Goal: Transaction & Acquisition: Purchase product/service

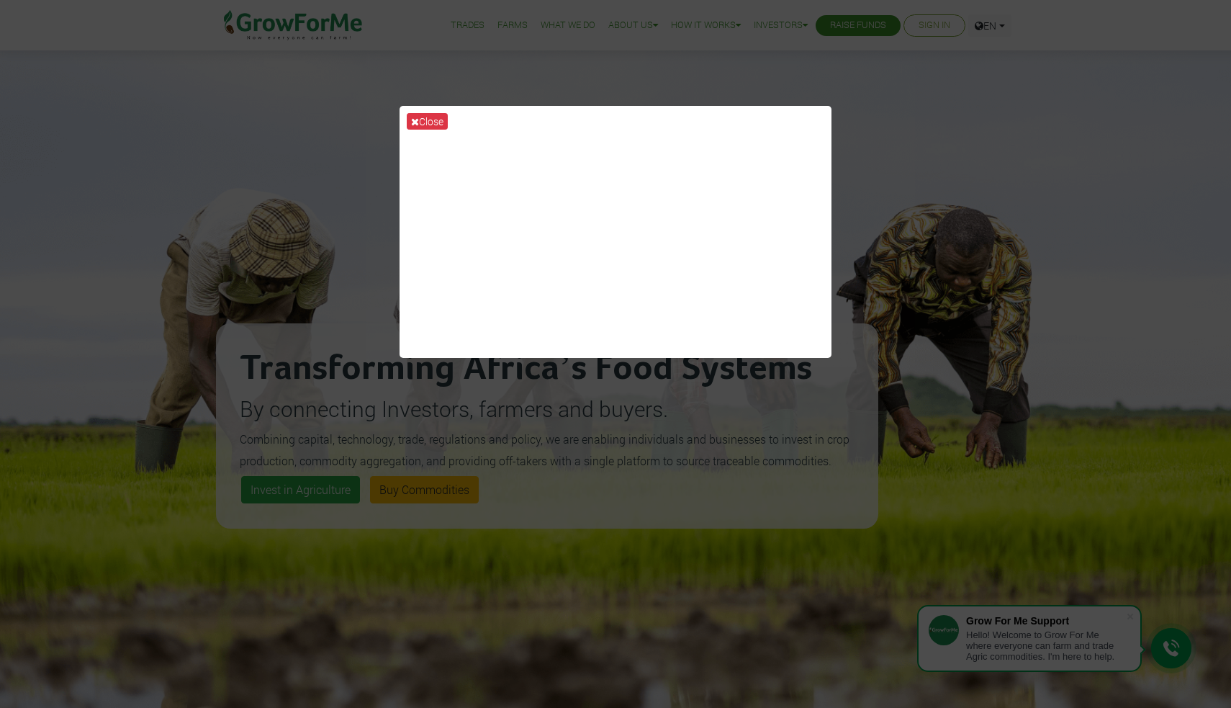
click at [426, 122] on button "Close" at bounding box center [427, 121] width 41 height 17
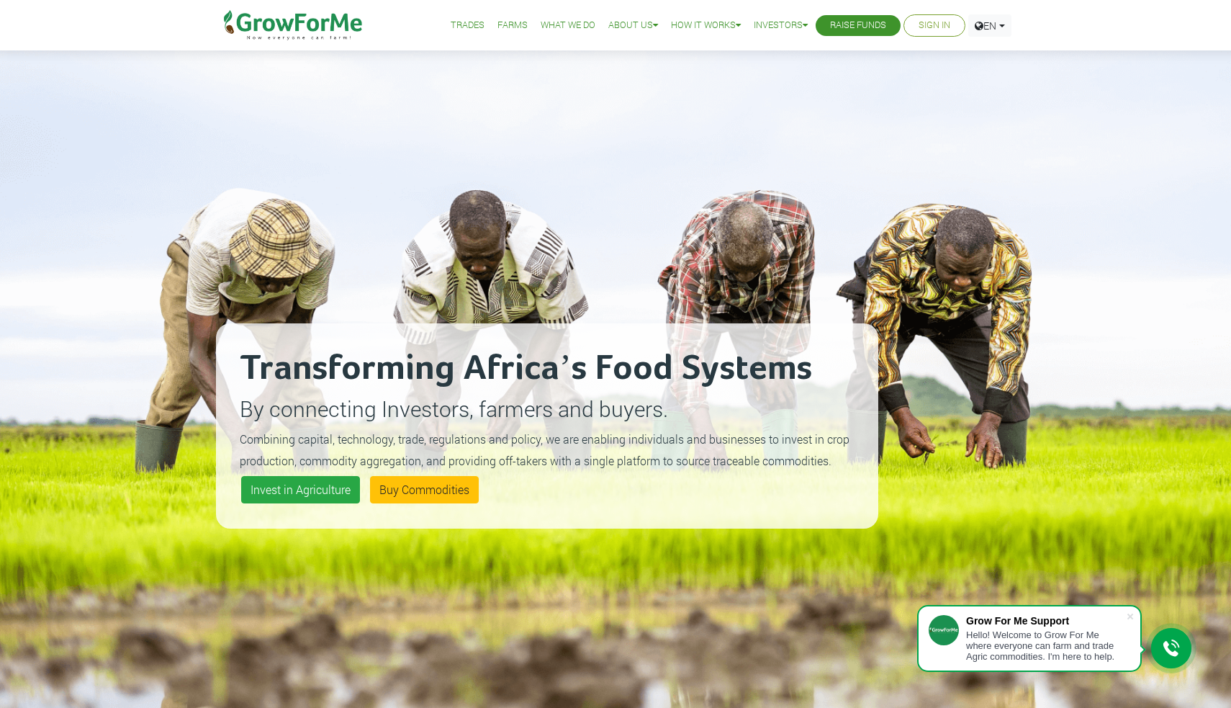
click at [551, 27] on link "What We Do" at bounding box center [568, 25] width 55 height 15
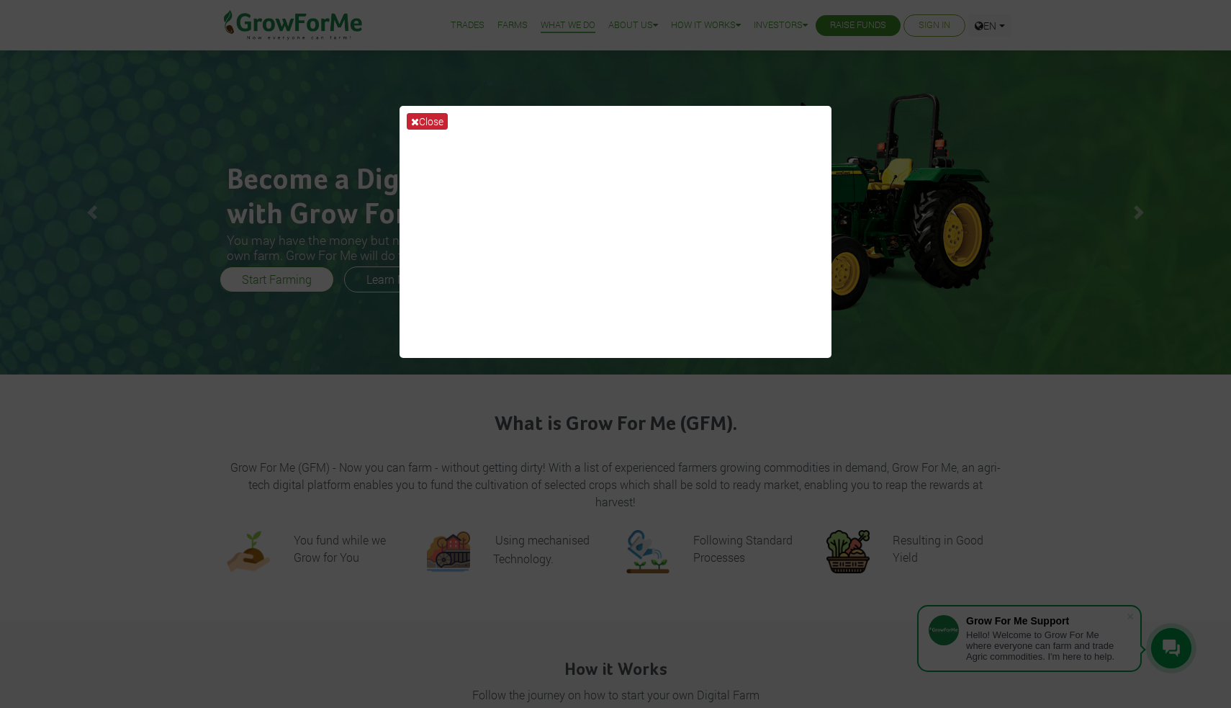
click at [437, 119] on button "Close" at bounding box center [427, 121] width 41 height 17
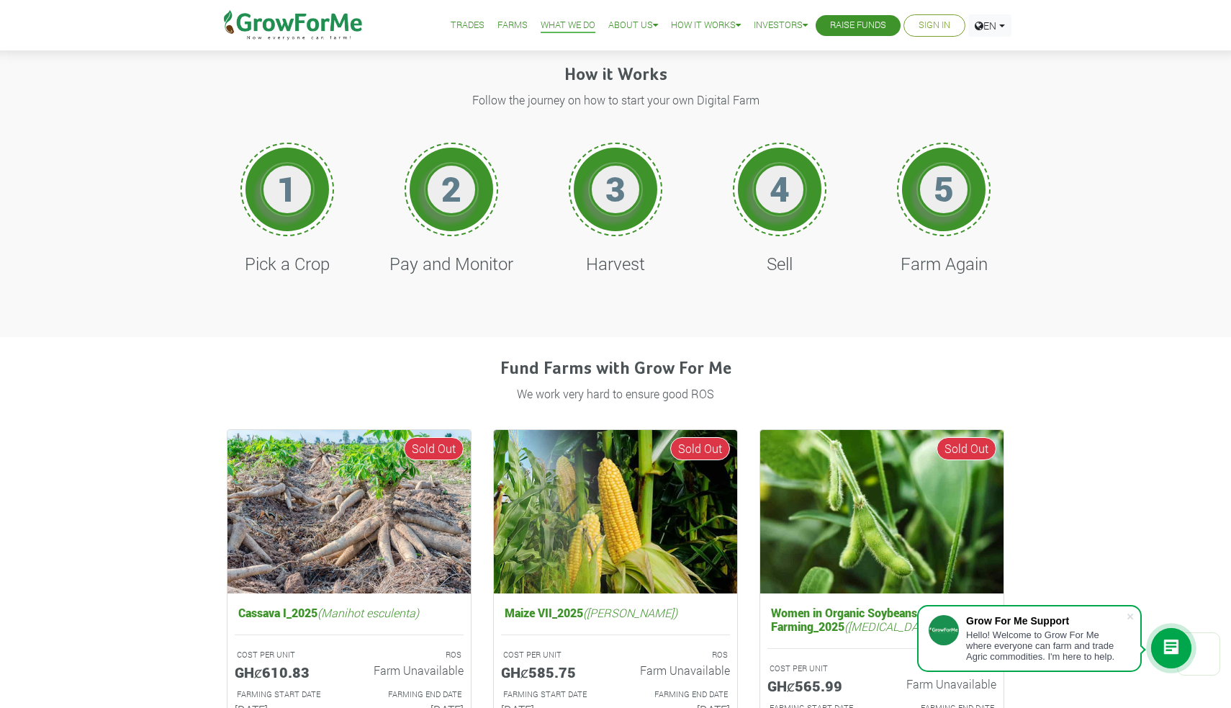
scroll to position [600, 0]
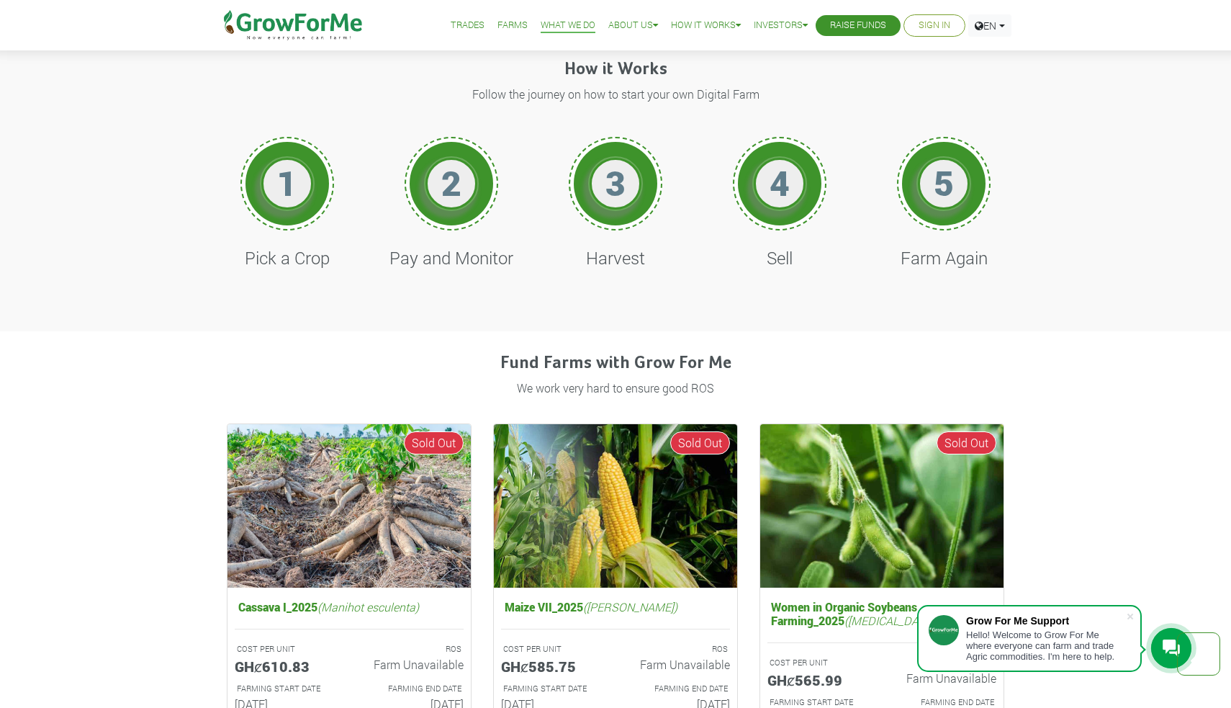
click at [449, 178] on h1 "2" at bounding box center [451, 183] width 43 height 42
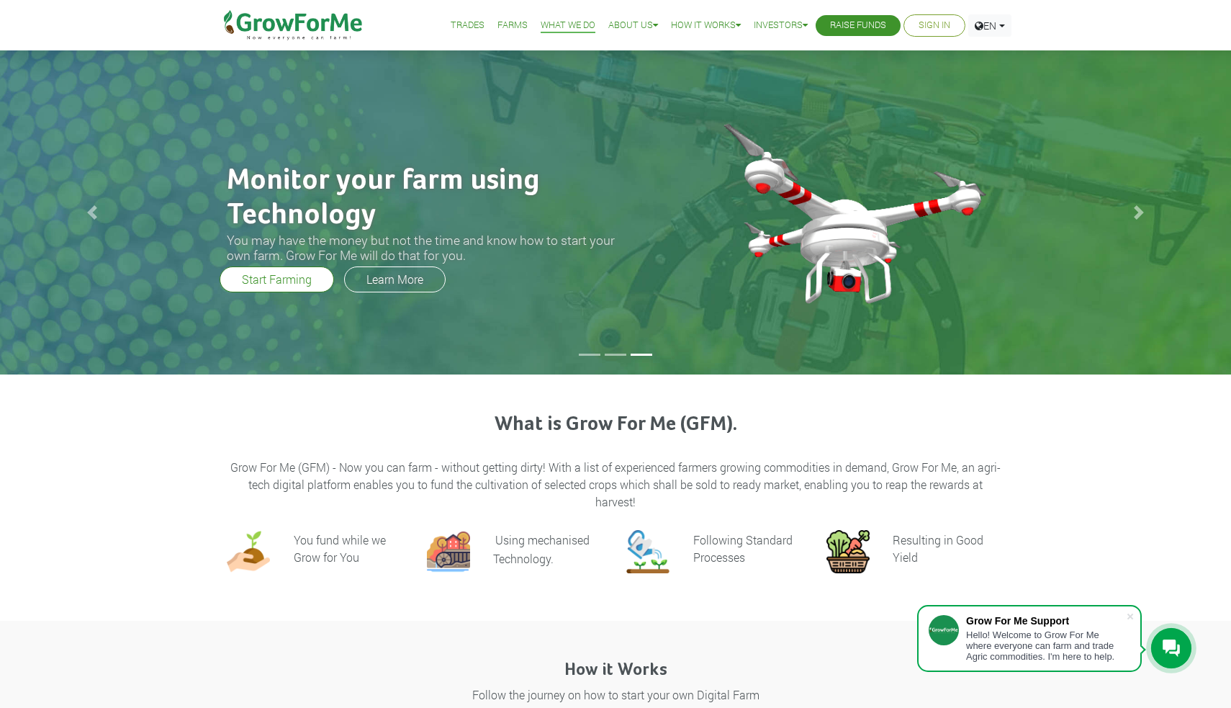
scroll to position [0, 0]
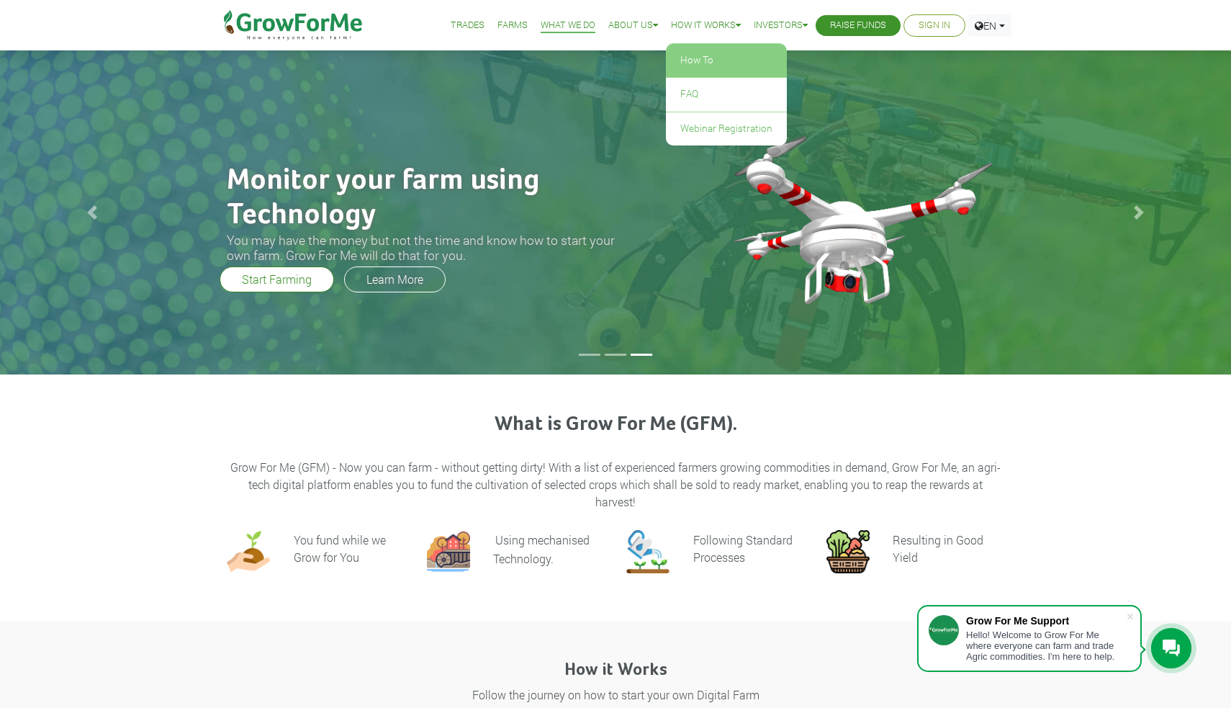
click at [695, 52] on link "How To" at bounding box center [726, 60] width 121 height 33
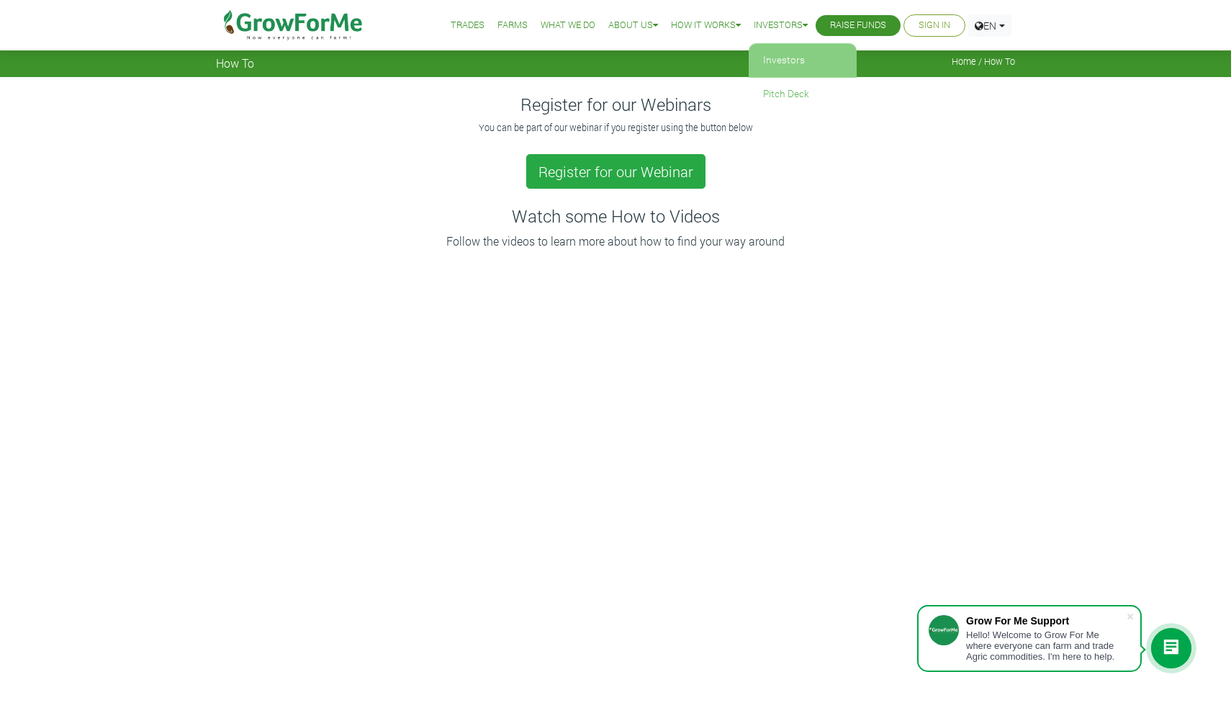
click at [780, 58] on link "Investors" at bounding box center [803, 60] width 108 height 33
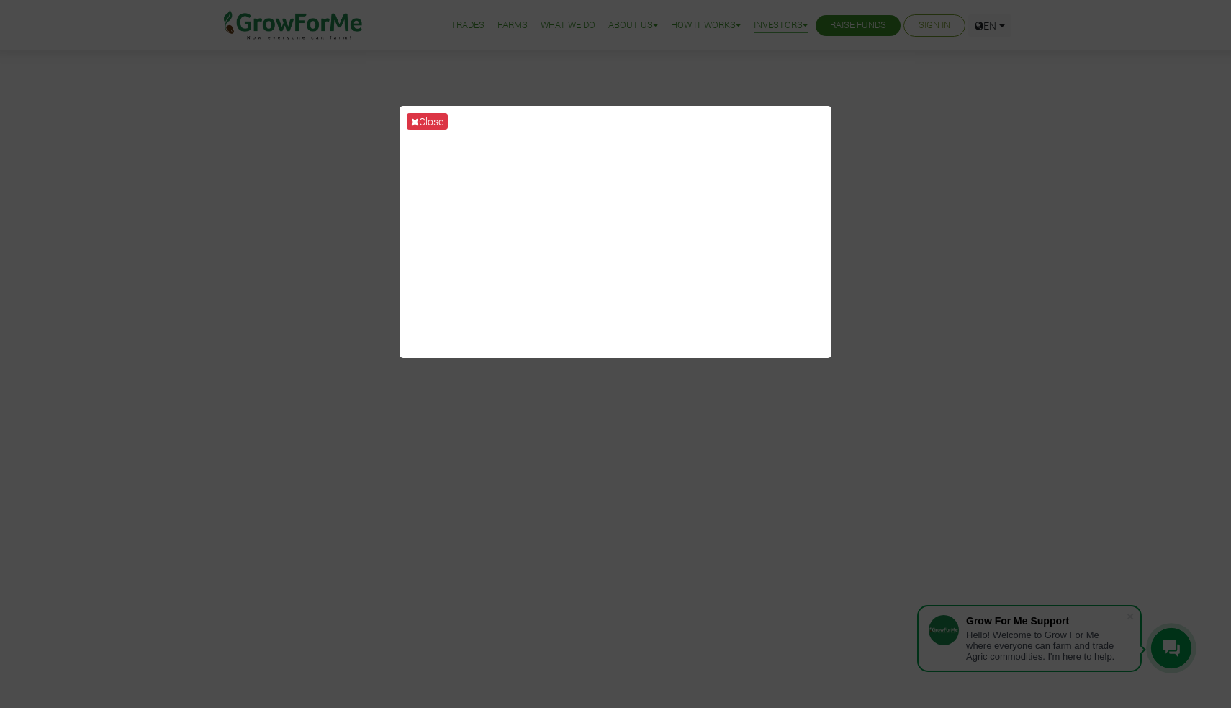
scroll to position [472, 0]
click at [415, 122] on icon at bounding box center [415, 122] width 8 height 10
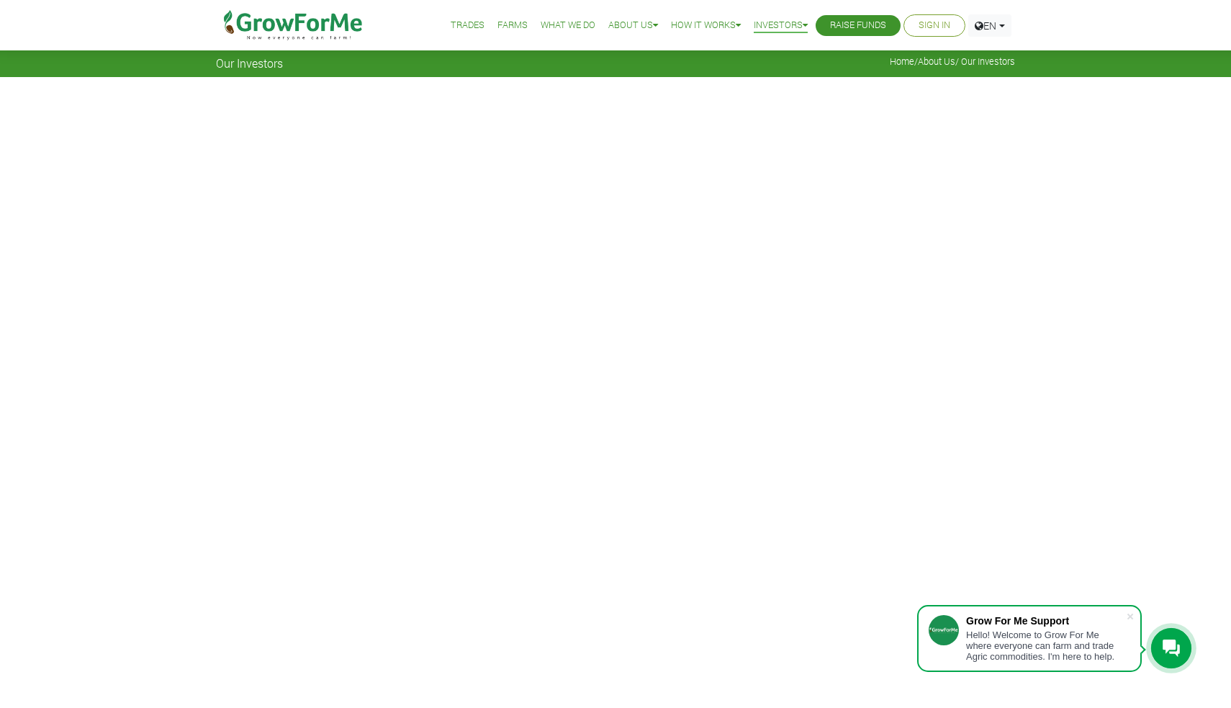
scroll to position [0, 0]
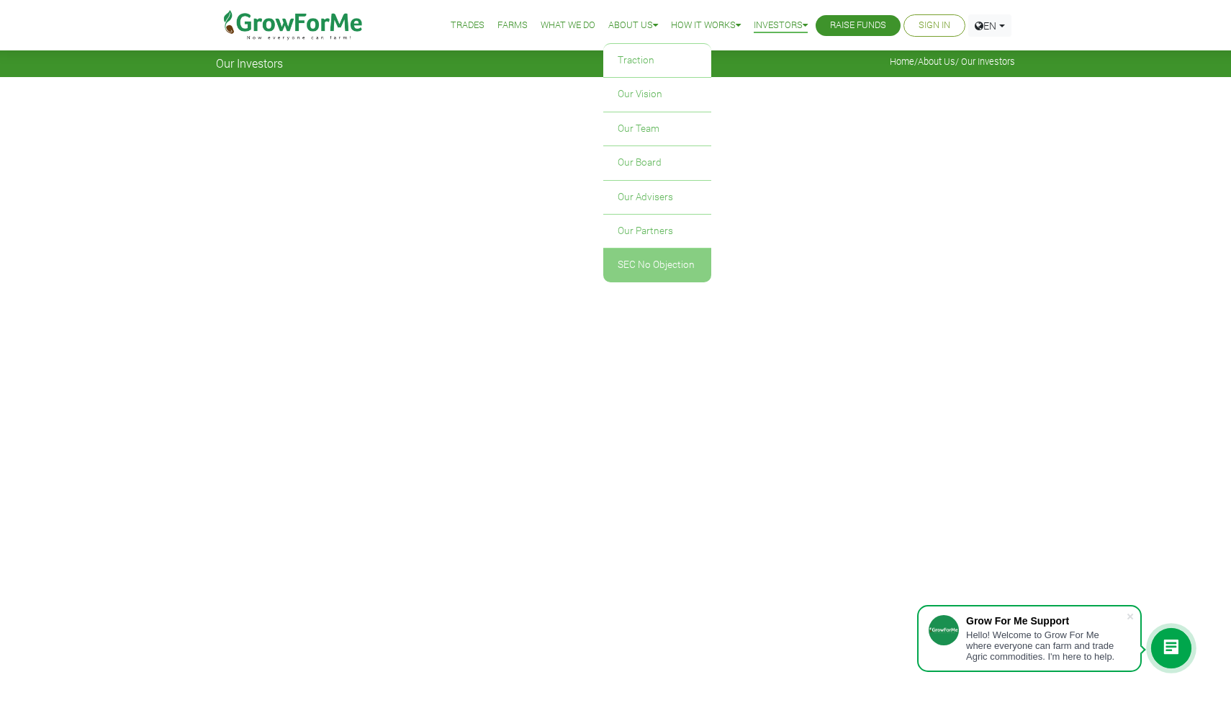
click at [640, 263] on link "SEC No Objection" at bounding box center [657, 264] width 108 height 33
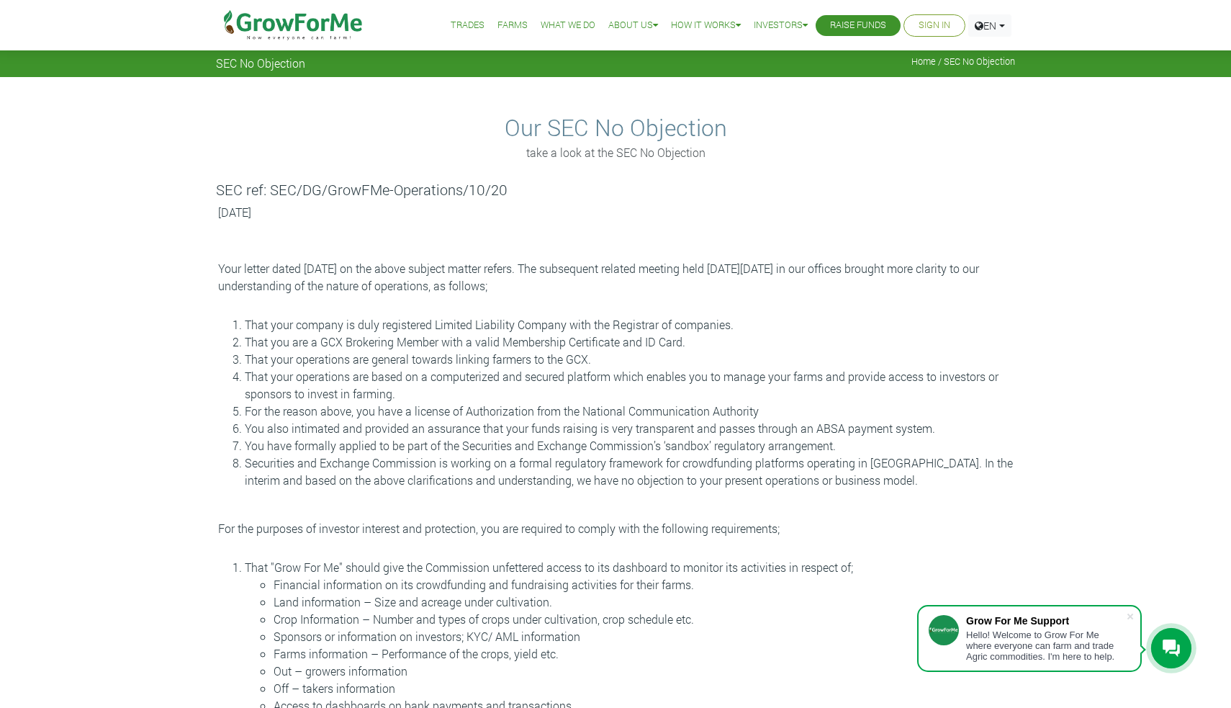
click at [930, 26] on link "Sign In" at bounding box center [934, 25] width 32 height 15
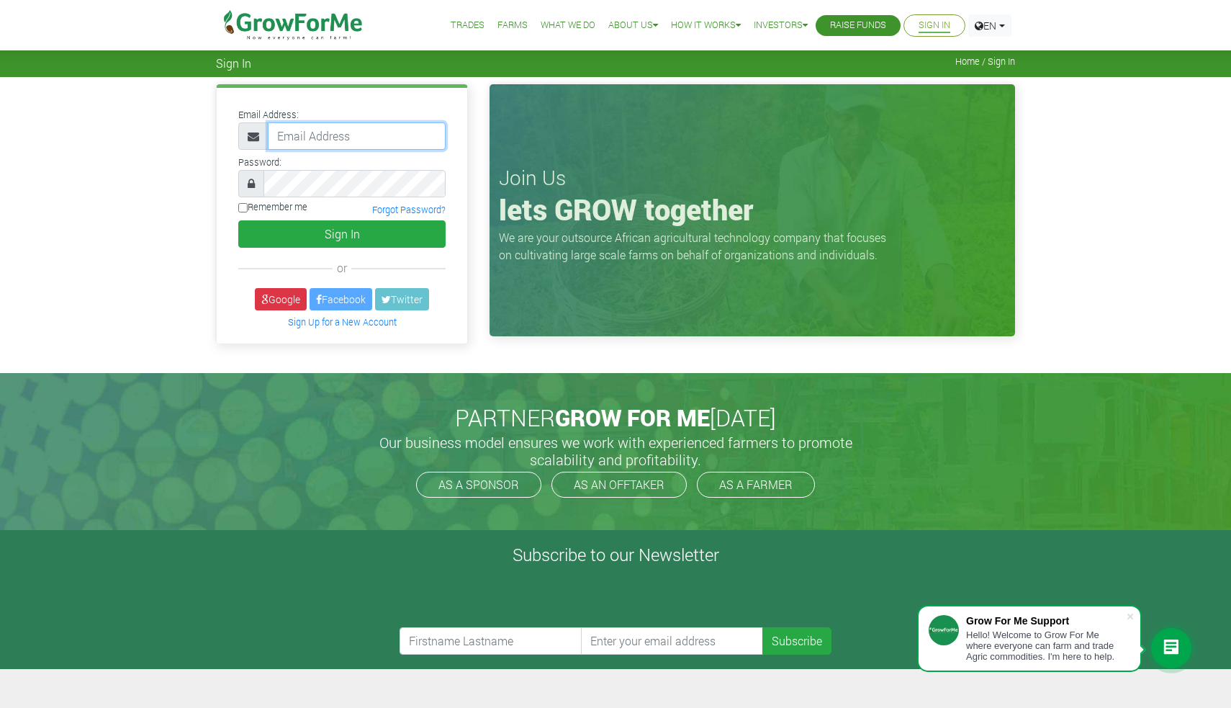
paste input "233594178885@growforme.com"
type input "233594178885@growforme.com"
click at [358, 232] on button "Sign In" at bounding box center [341, 233] width 207 height 27
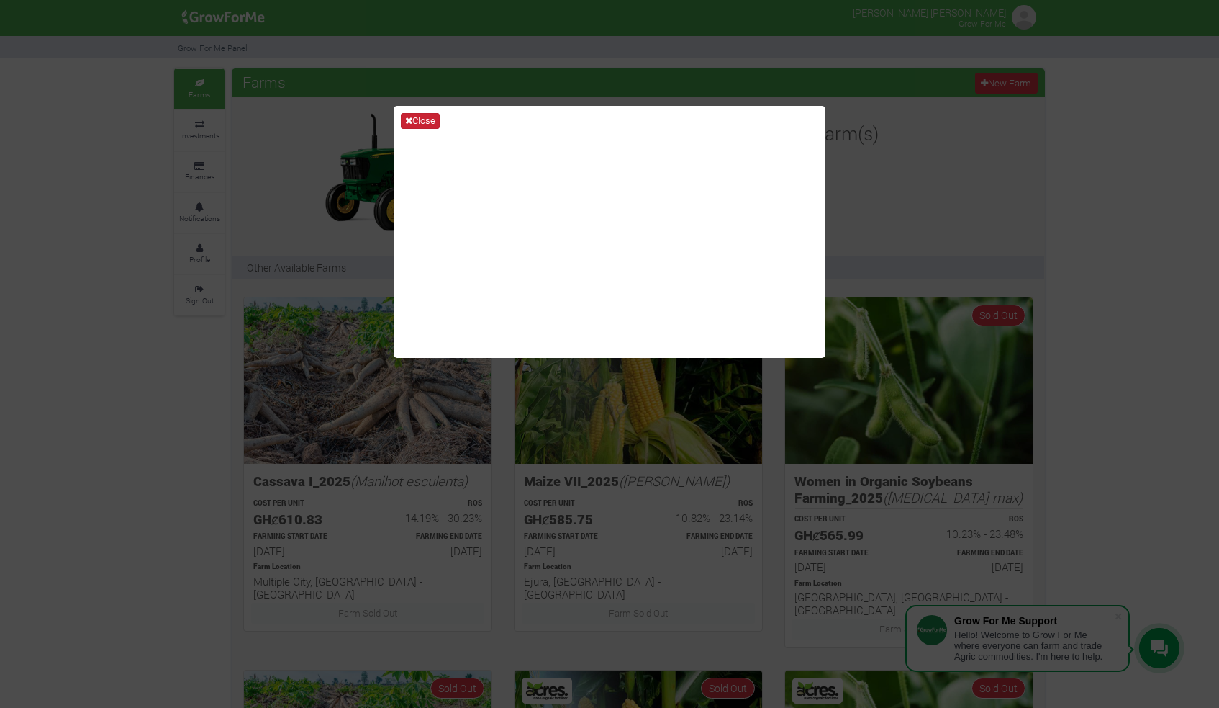
click at [422, 125] on button "Close" at bounding box center [420, 121] width 39 height 16
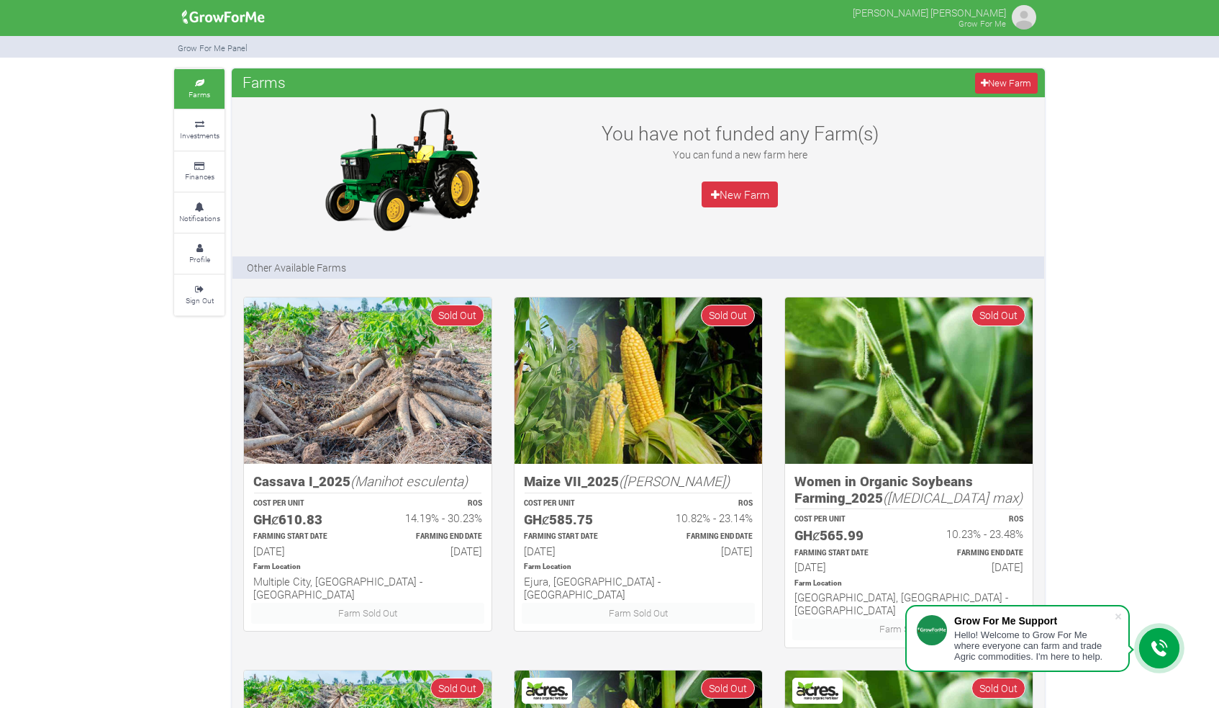
click at [1016, 22] on img at bounding box center [1024, 17] width 29 height 29
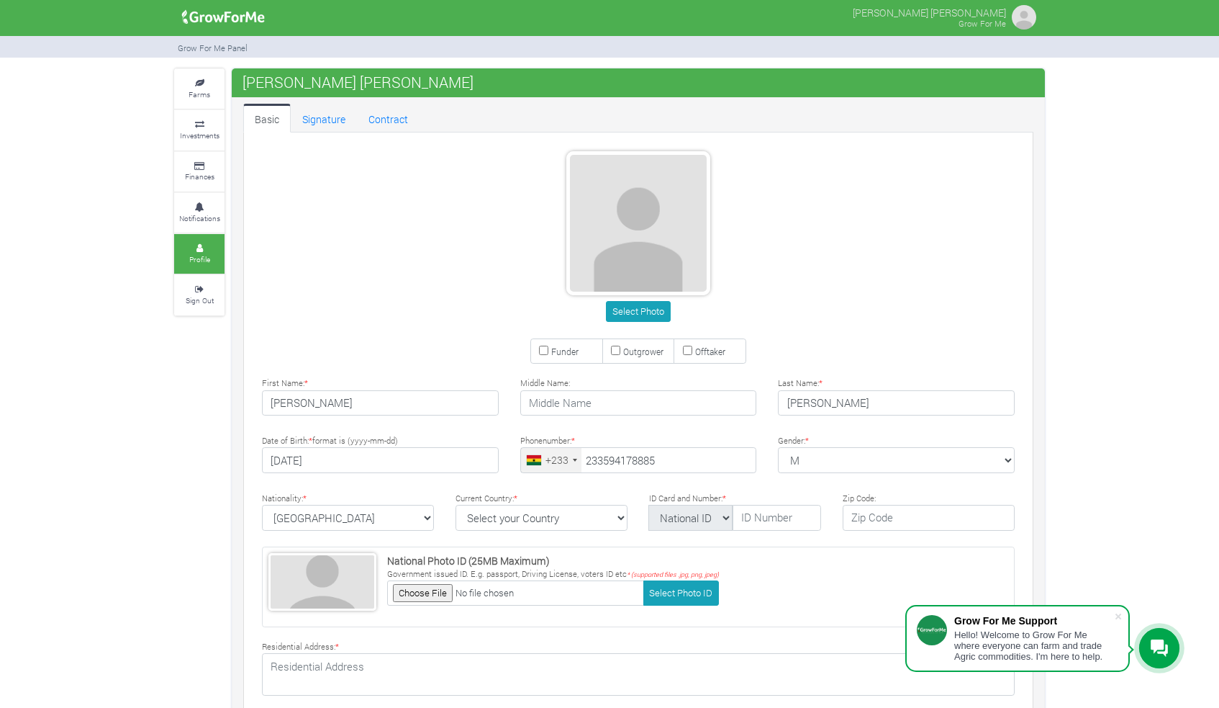
type input "59 417 8885"
click at [202, 97] on small "Farms" at bounding box center [200, 94] width 22 height 10
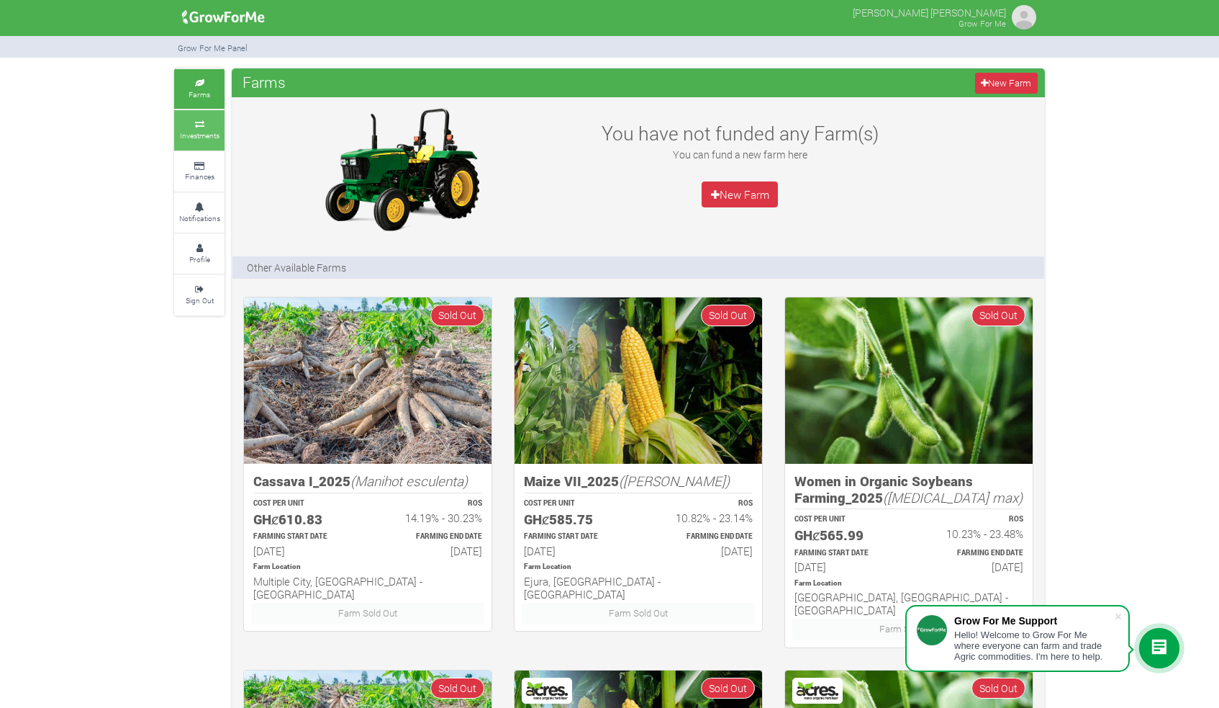
click at [207, 121] on icon at bounding box center [199, 124] width 43 height 7
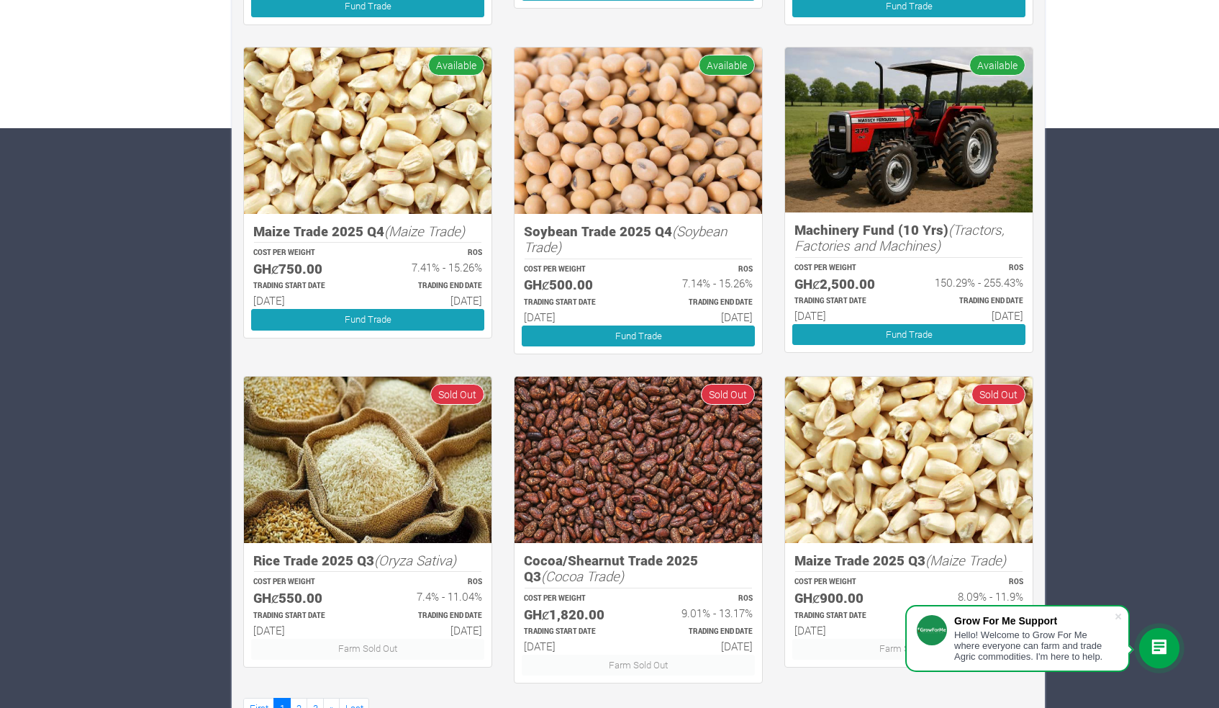
scroll to position [578, 0]
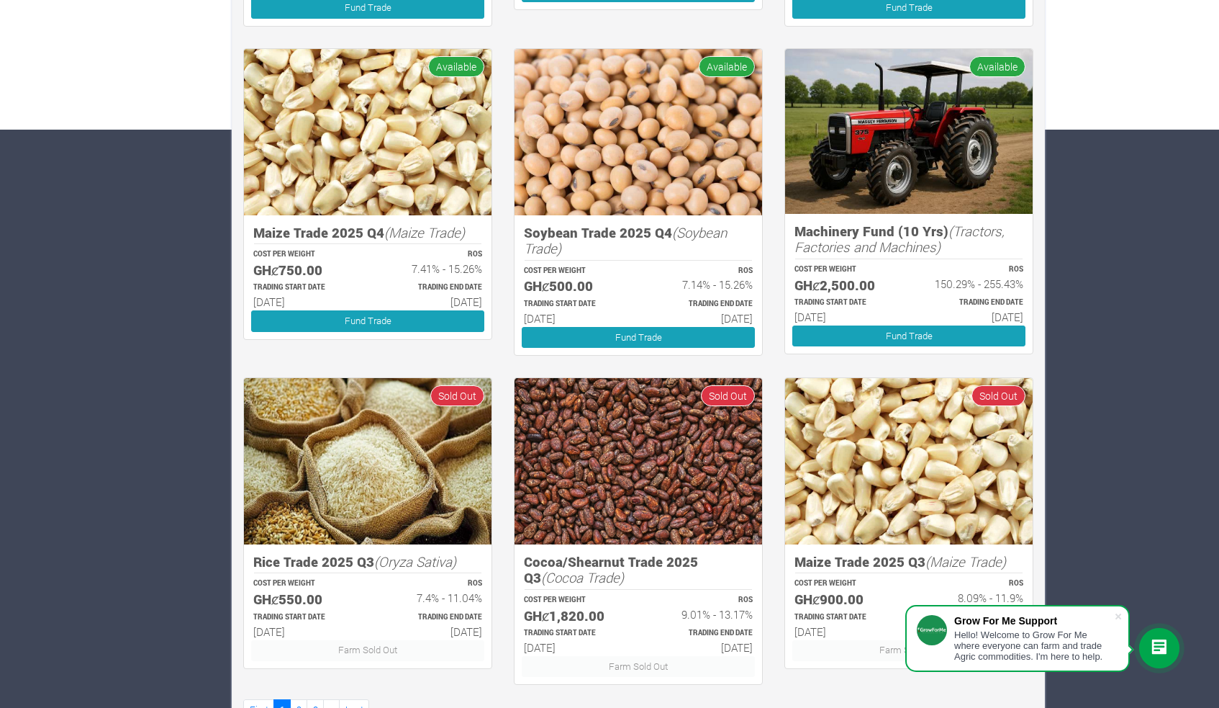
click at [902, 141] on img at bounding box center [909, 131] width 248 height 165
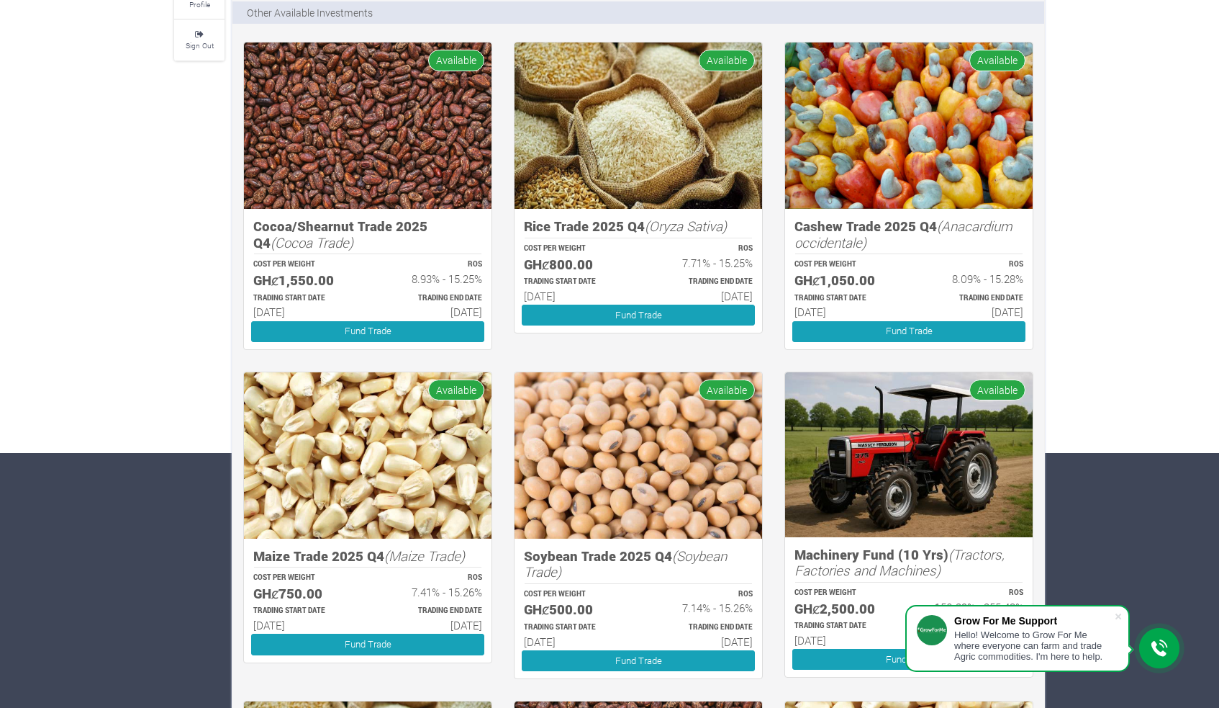
scroll to position [290, 0]
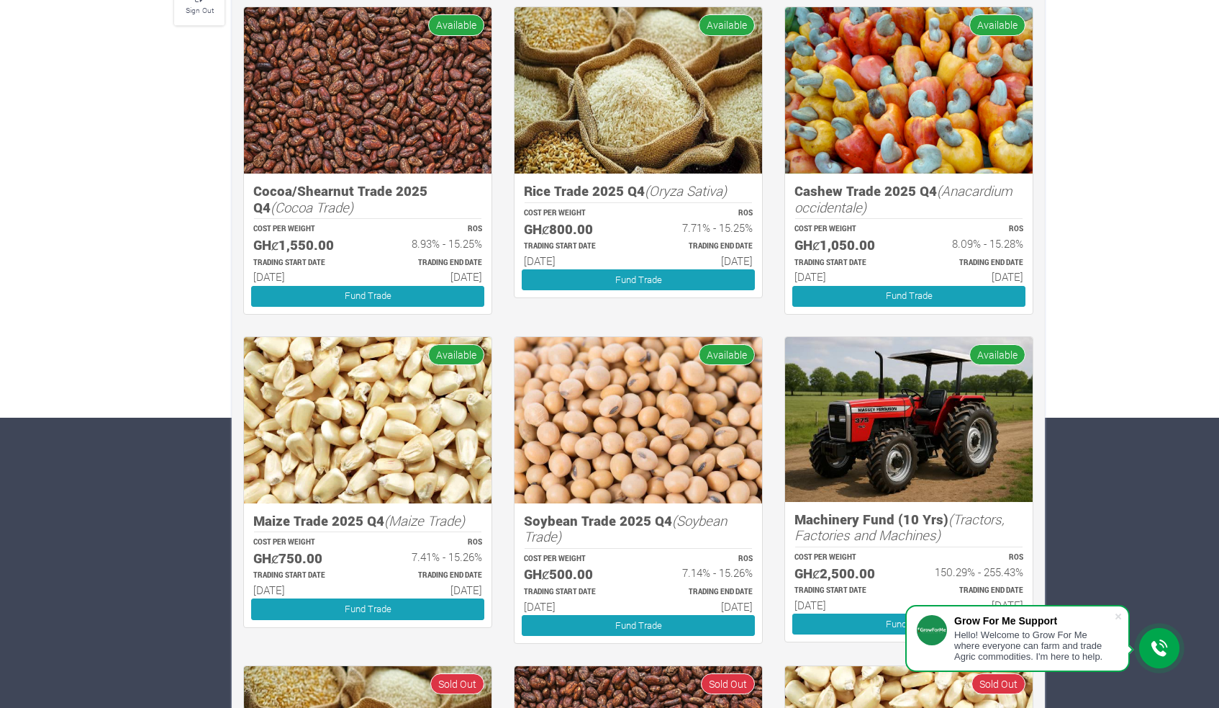
click at [993, 354] on span "Available" at bounding box center [998, 354] width 56 height 21
click at [922, 402] on img at bounding box center [909, 419] width 248 height 165
click at [908, 426] on img at bounding box center [909, 419] width 248 height 165
click at [949, 538] on h5 "Machinery Fund (10 Yrs) (Tractors, Factories and Machines)" at bounding box center [909, 527] width 229 height 32
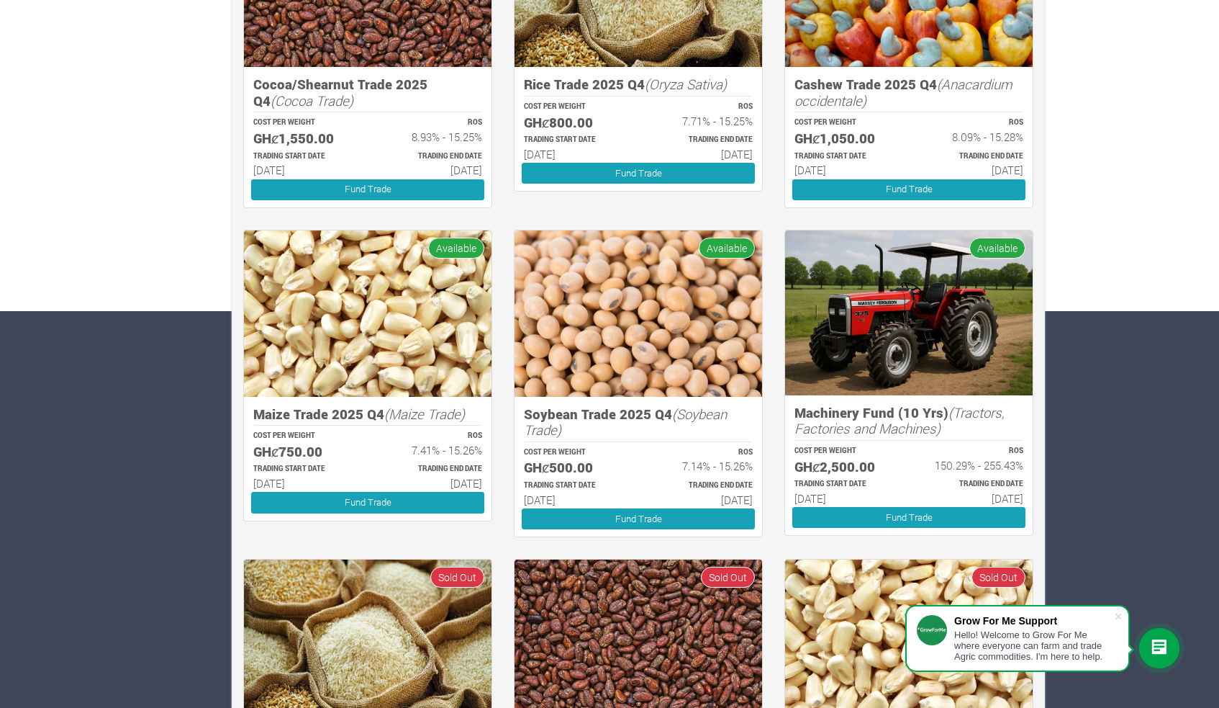
scroll to position [425, 0]
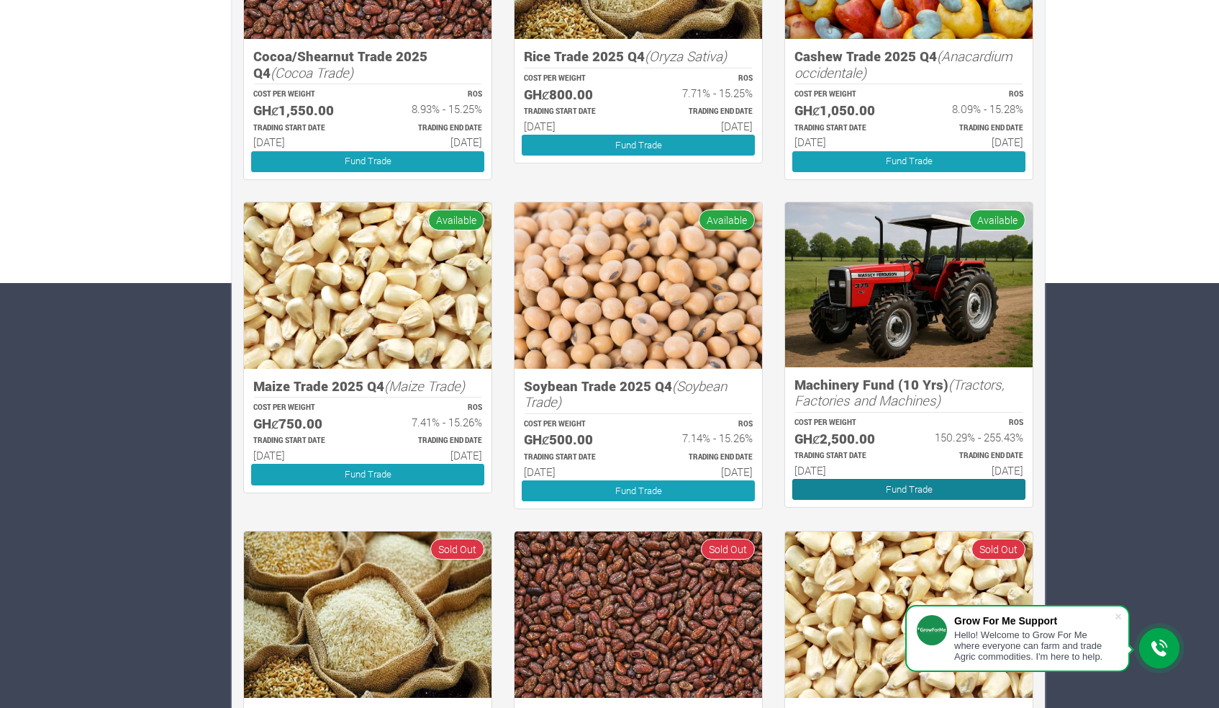
click at [947, 481] on link "Fund Trade" at bounding box center [908, 489] width 233 height 21
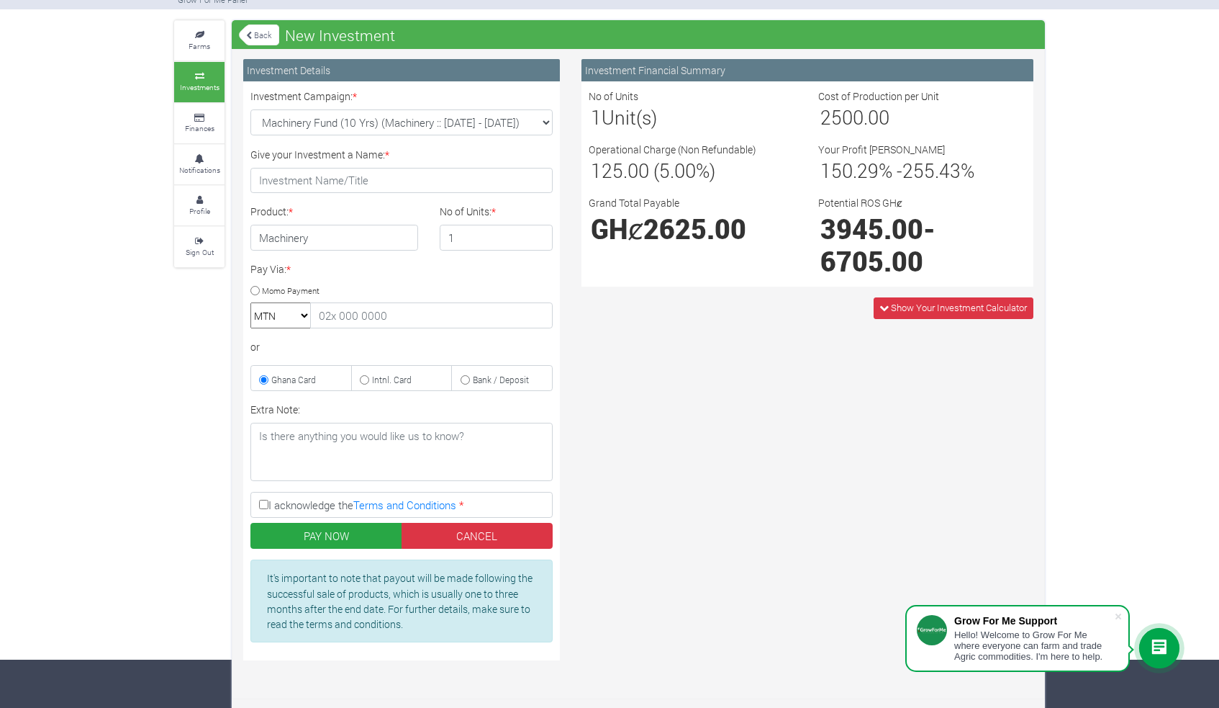
scroll to position [48, 0]
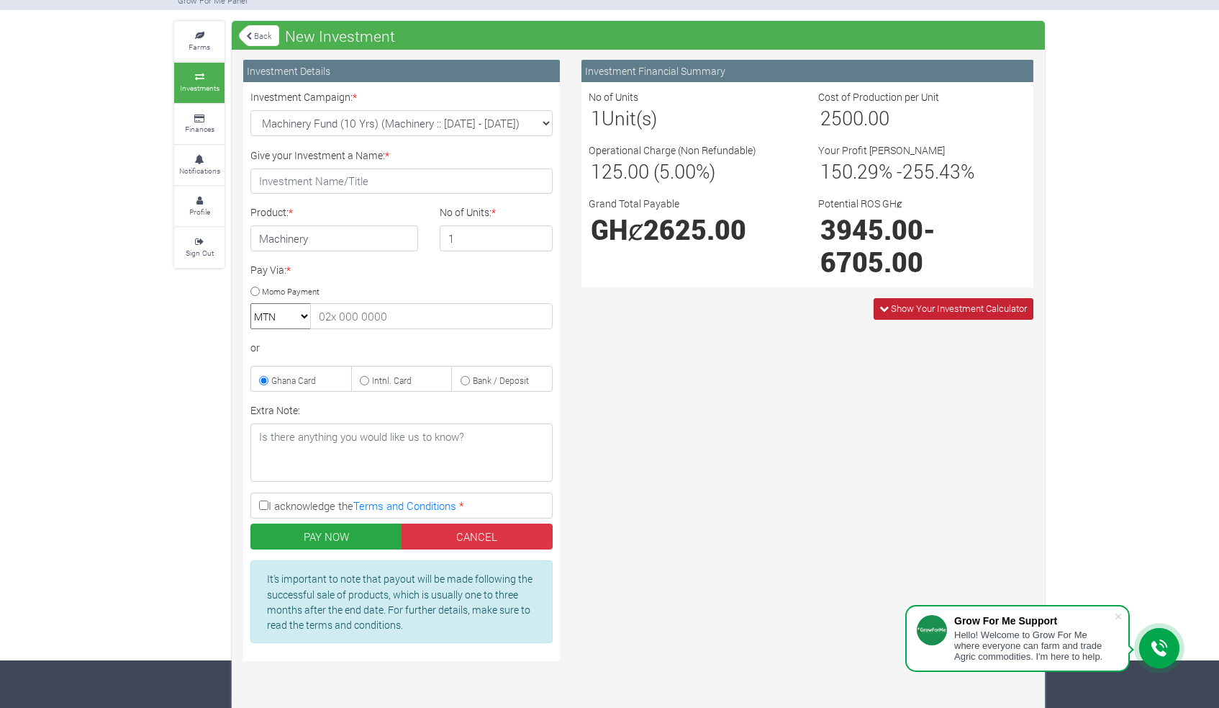
click at [880, 312] on span "Show Your Investment Calculator" at bounding box center [954, 308] width 160 height 21
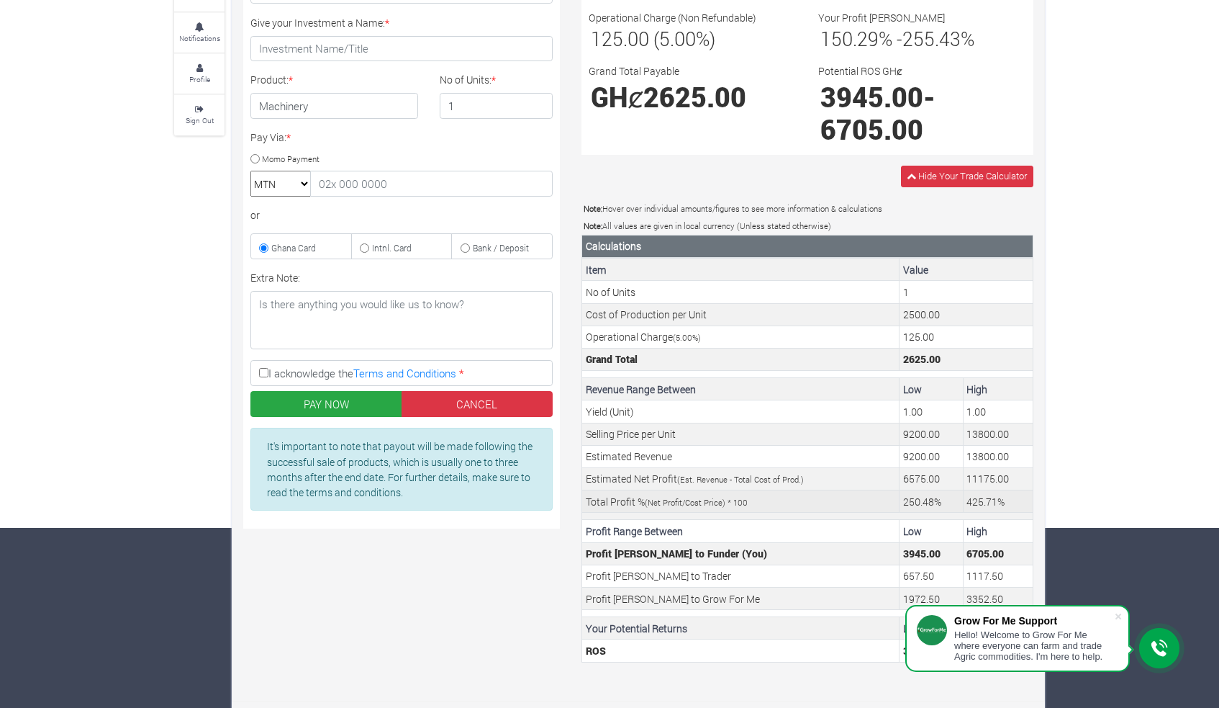
scroll to position [179, 0]
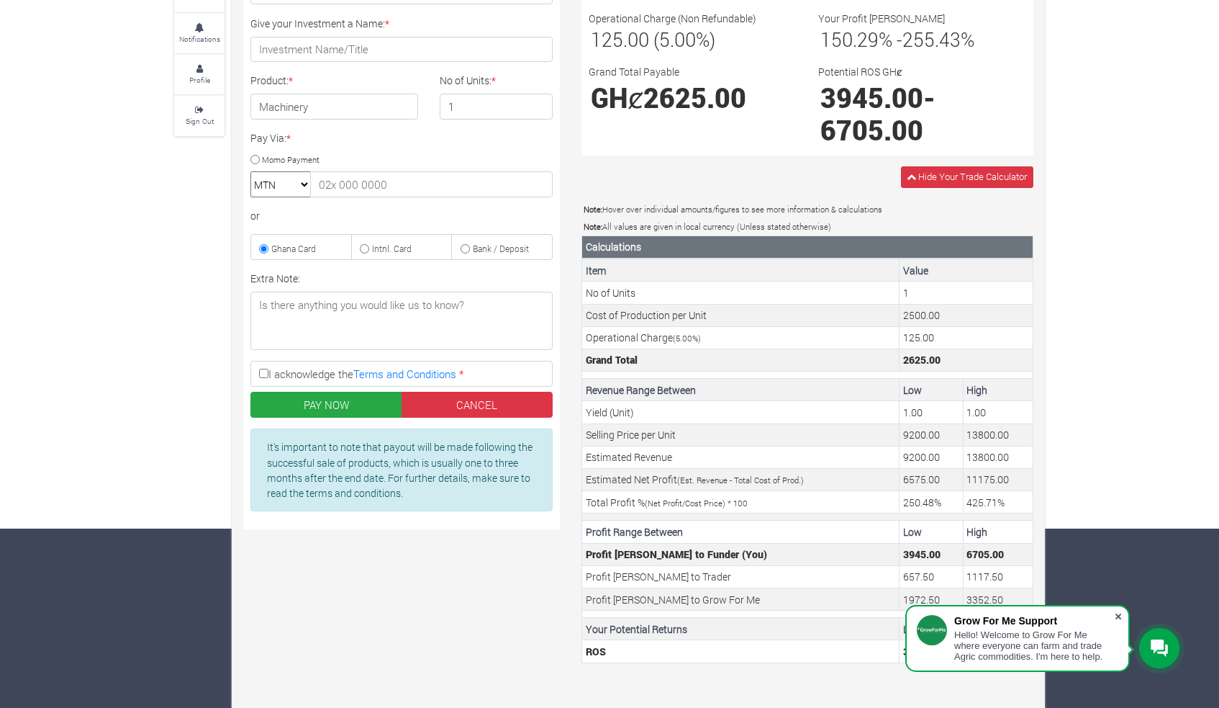
click at [1120, 616] on span at bounding box center [1118, 616] width 14 height 14
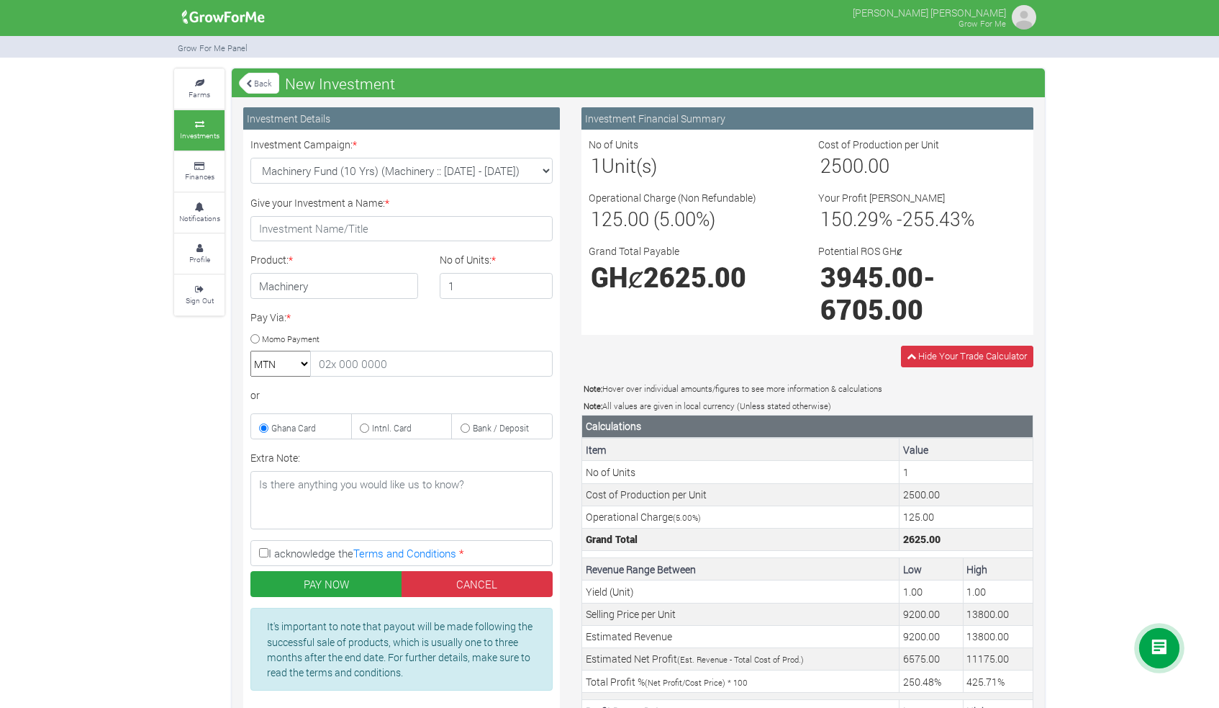
scroll to position [0, 0]
